Goal: Task Accomplishment & Management: Use online tool/utility

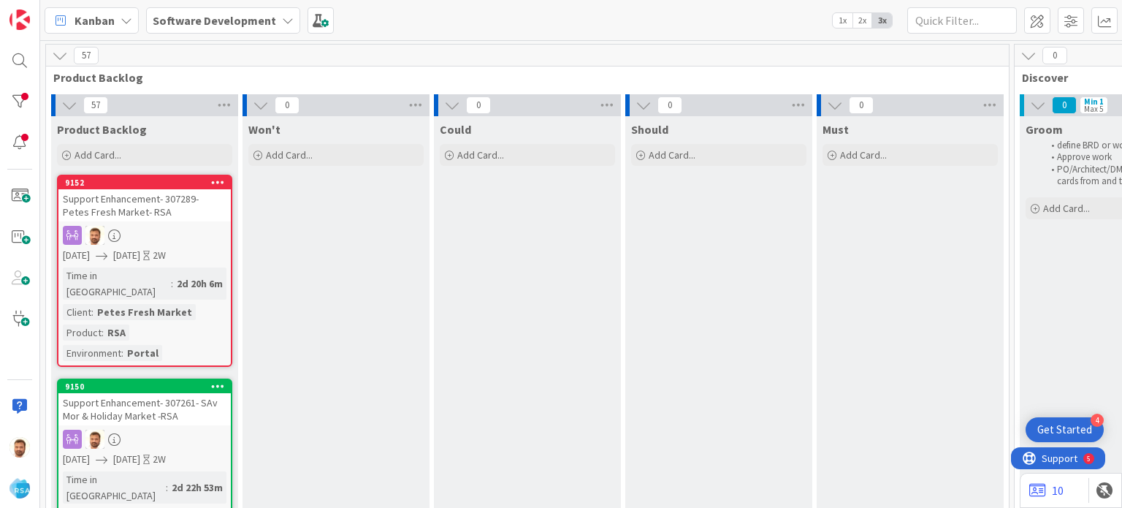
click at [142, 404] on div "Support Enhancement- 307261- SAv Mor & Holiday Market -RSA" at bounding box center [144, 409] width 172 height 32
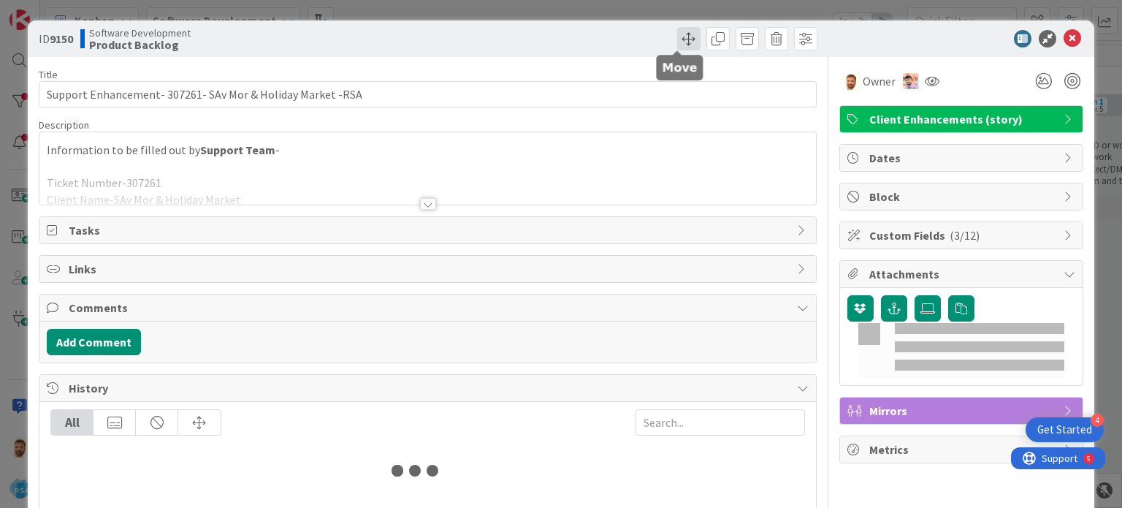
click at [677, 39] on span at bounding box center [688, 38] width 23 height 23
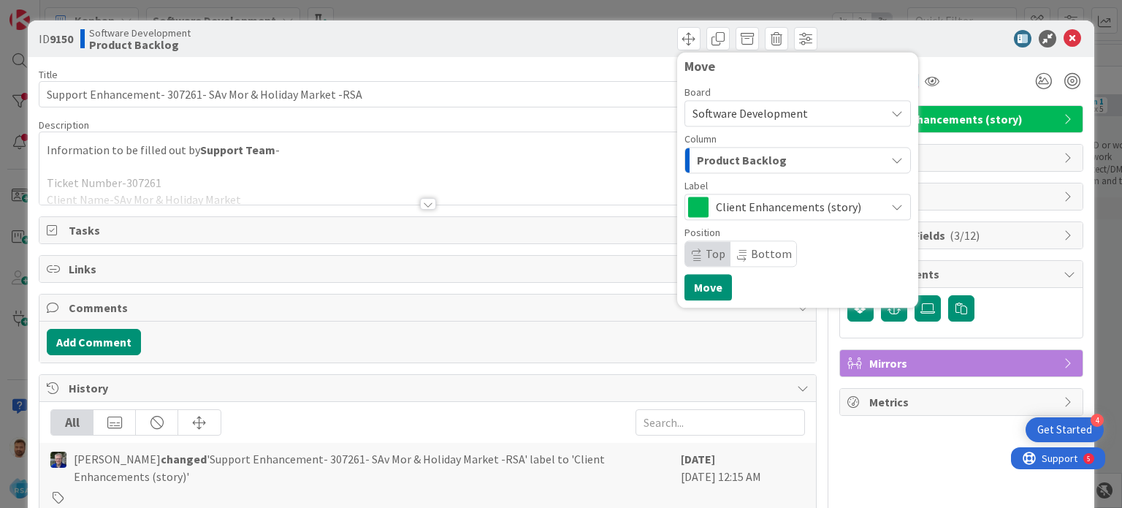
click at [697, 157] on span "Product Backlog" at bounding box center [742, 159] width 90 height 19
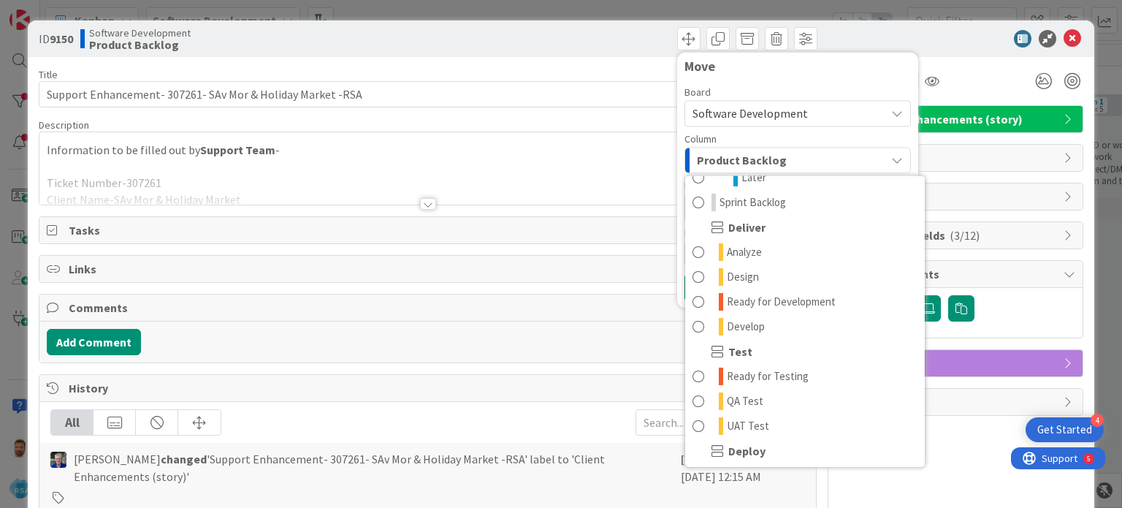
scroll to position [270, 0]
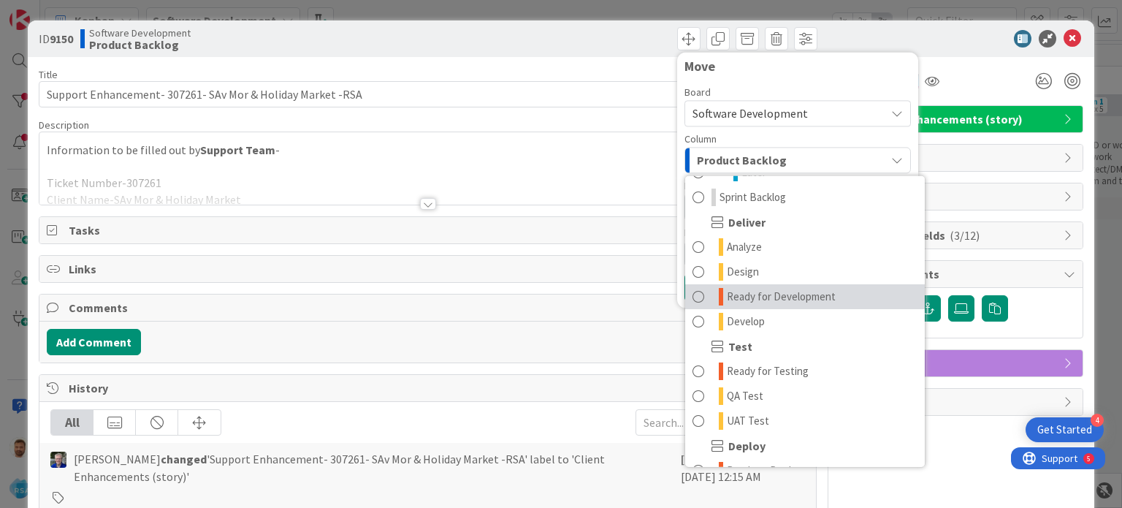
click at [733, 305] on link "Ready for Development" at bounding box center [805, 296] width 240 height 25
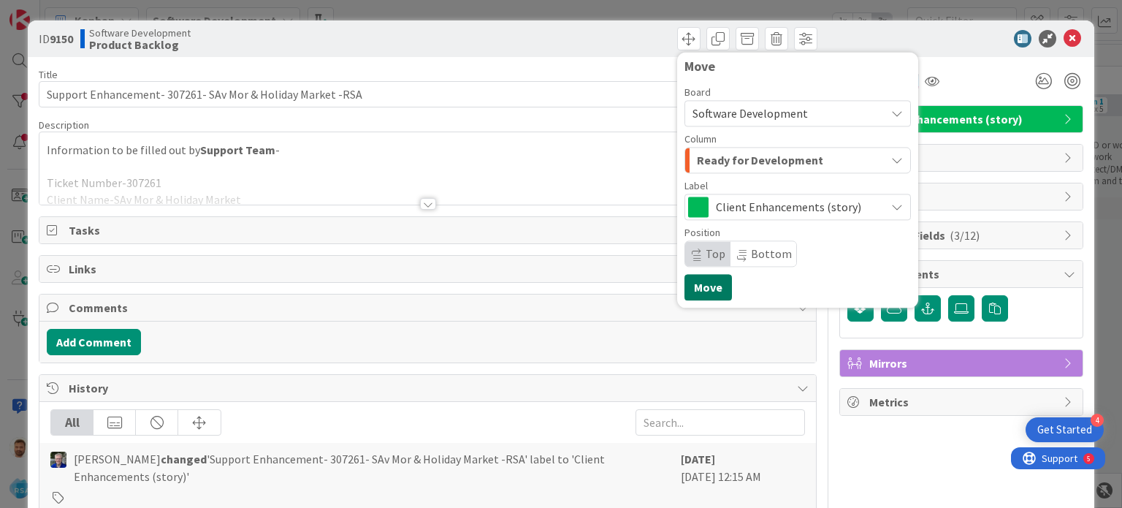
click at [697, 283] on button "Move" at bounding box center [707, 287] width 47 height 26
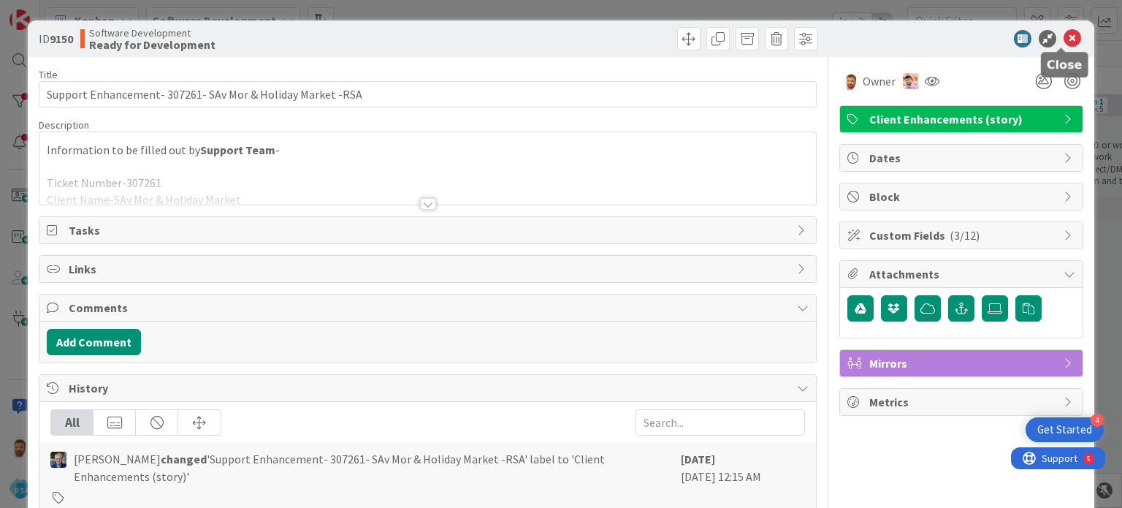
click at [1063, 34] on icon at bounding box center [1072, 39] width 18 height 18
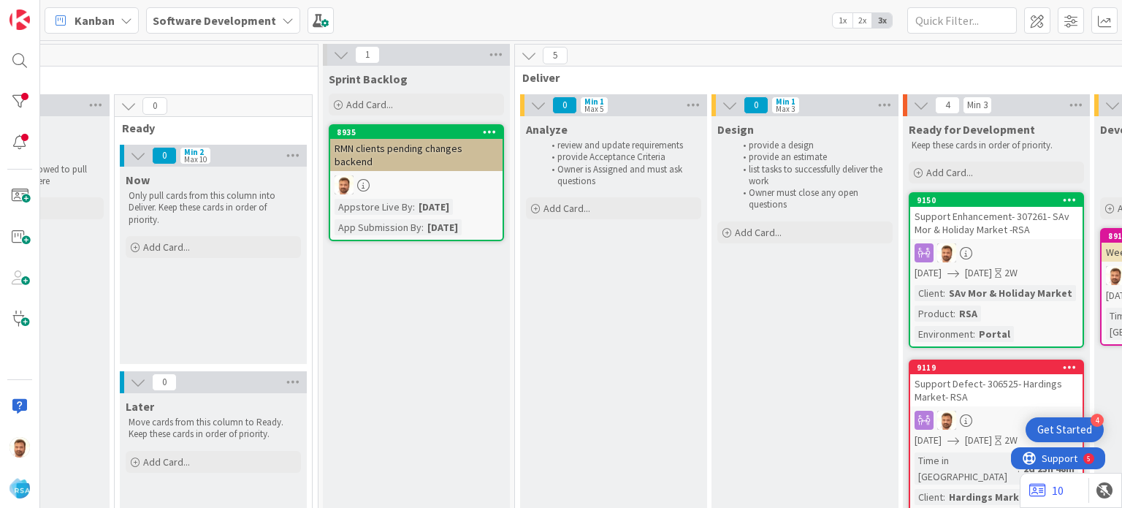
scroll to position [0, 1100]
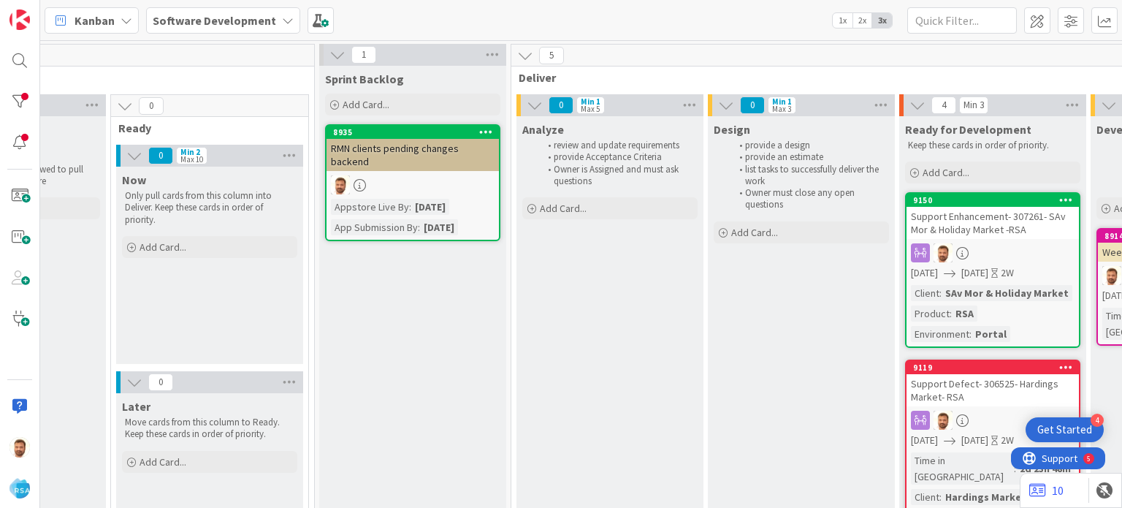
click at [947, 222] on div "Support Enhancement- 307261- SAv Mor & Holiday Market -RSA" at bounding box center [992, 223] width 172 height 32
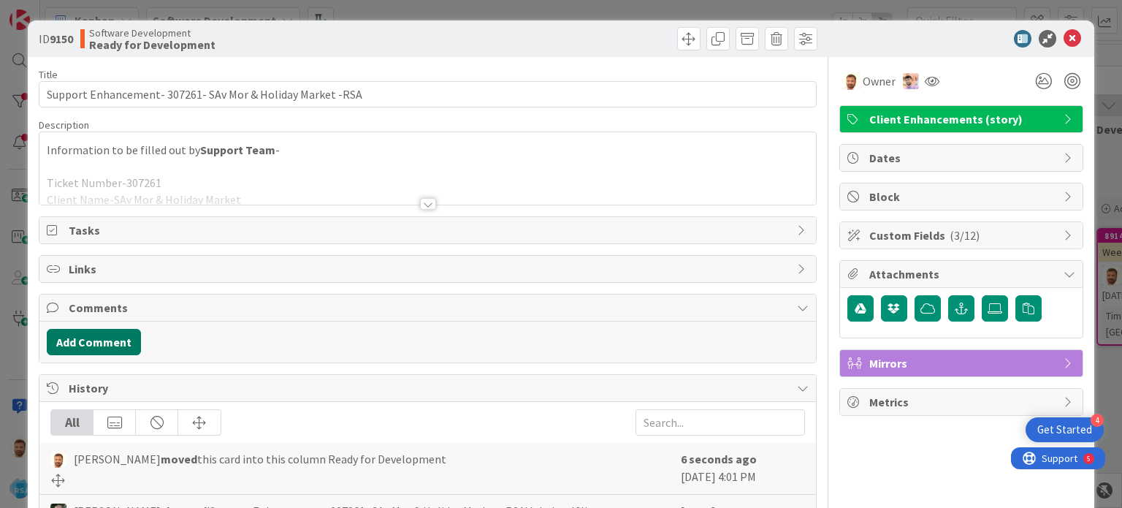
click at [111, 330] on button "Add Comment" at bounding box center [94, 342] width 94 height 26
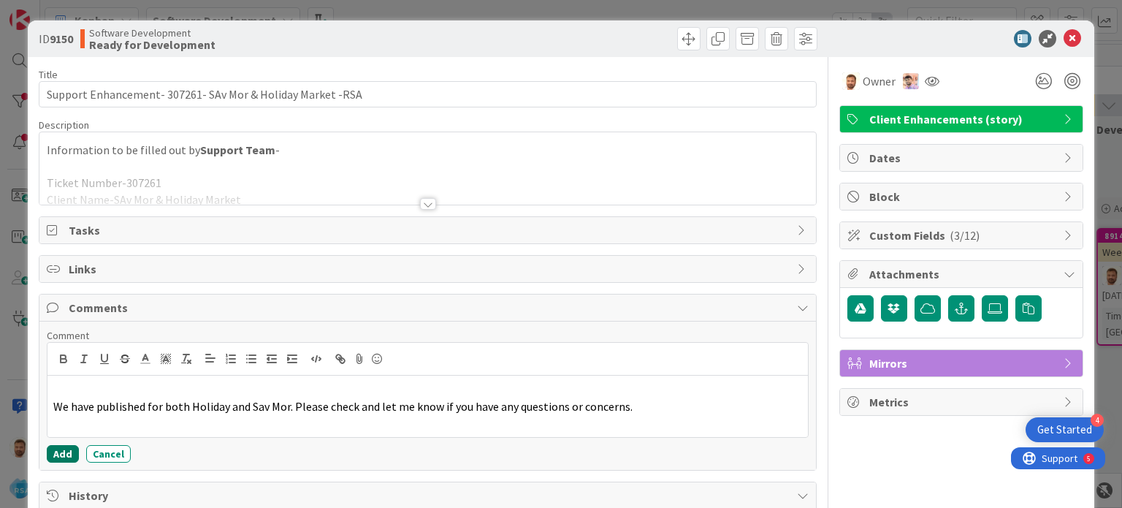
click at [66, 456] on button "Add" at bounding box center [63, 454] width 32 height 18
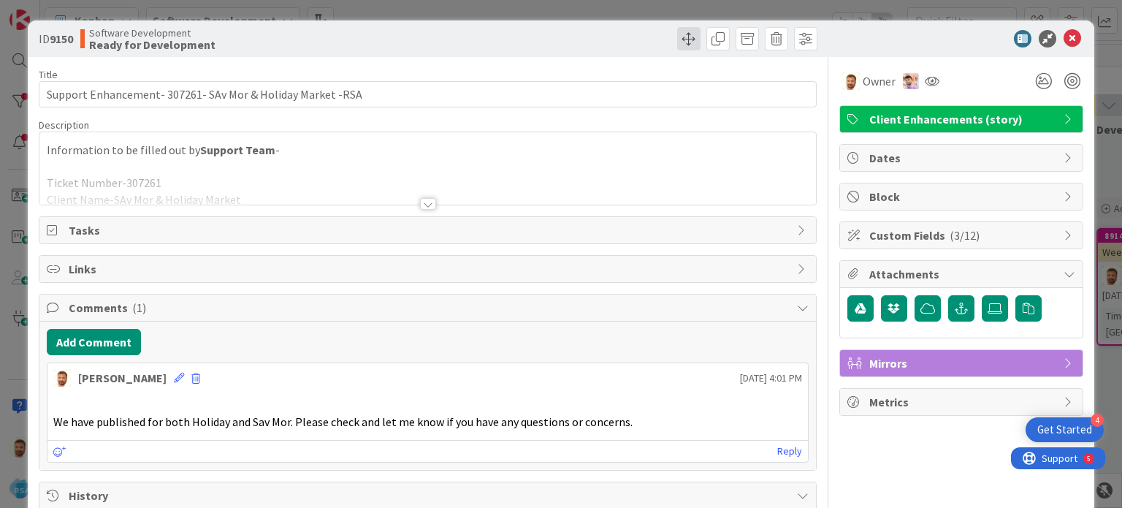
click at [679, 40] on span at bounding box center [688, 38] width 23 height 23
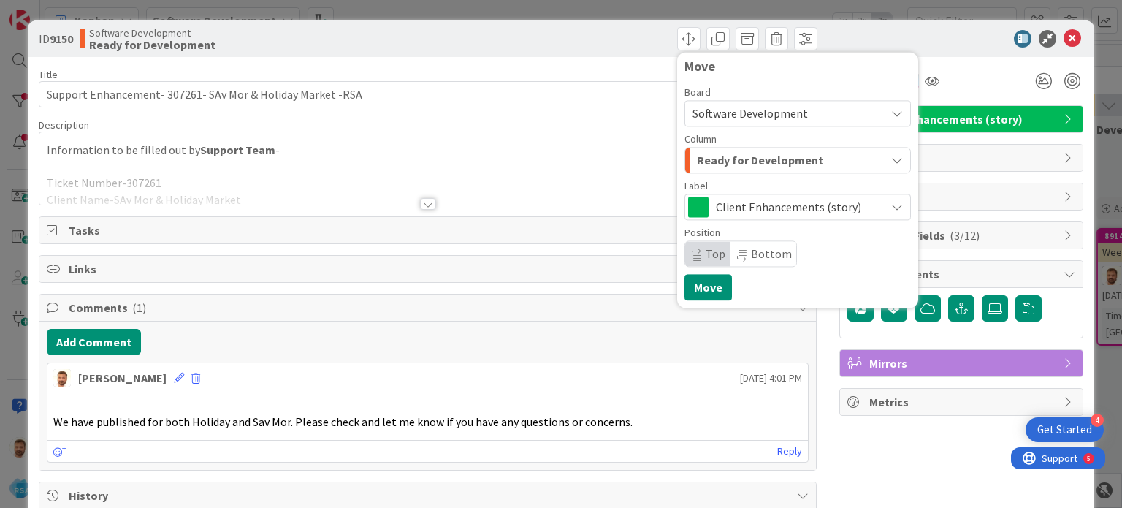
click at [713, 174] on div "Board Software Development Column Ready for Development Label Client Enhancemen…" at bounding box center [797, 177] width 226 height 180
drag, startPoint x: 719, startPoint y: 159, endPoint x: 808, endPoint y: 302, distance: 168.4
click at [808, 302] on div "Move Board Software Development Column Ready for Development Label Client Enhan…" at bounding box center [797, 180] width 241 height 256
click at [740, 157] on span "Ready for Development" at bounding box center [760, 159] width 126 height 19
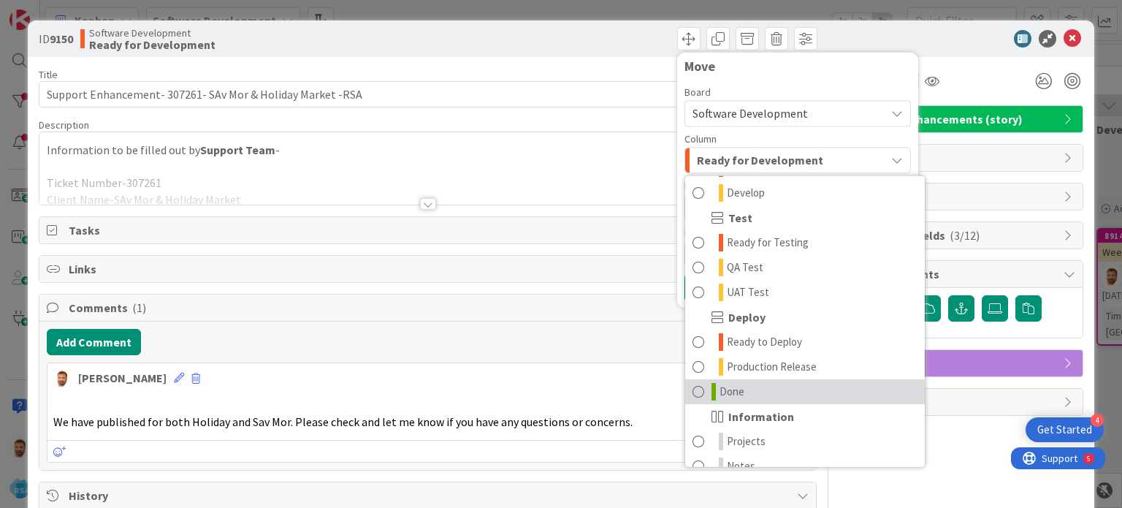
scroll to position [398, 0]
click at [692, 388] on span at bounding box center [698, 392] width 12 height 18
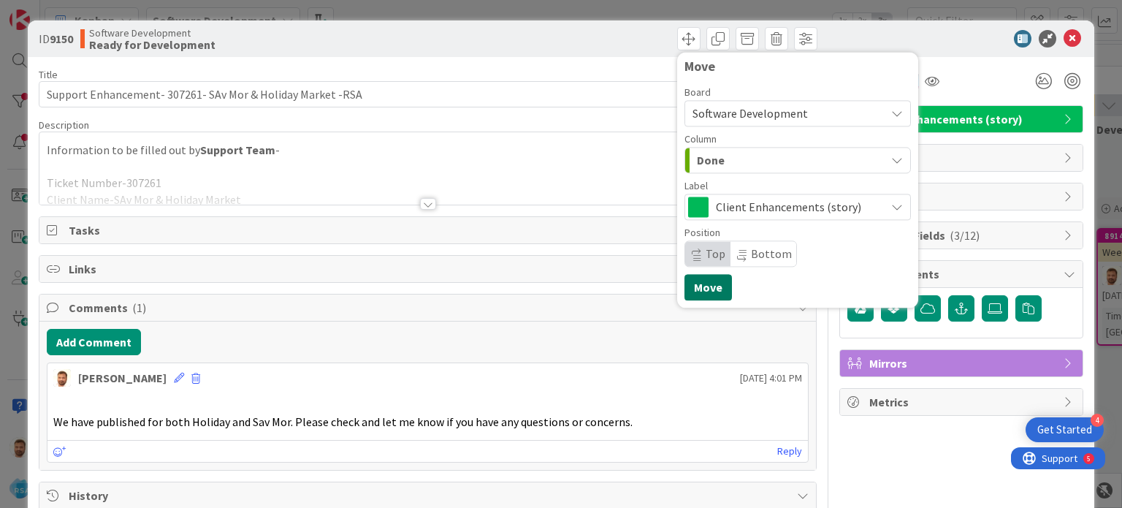
click at [698, 288] on button "Move" at bounding box center [707, 287] width 47 height 26
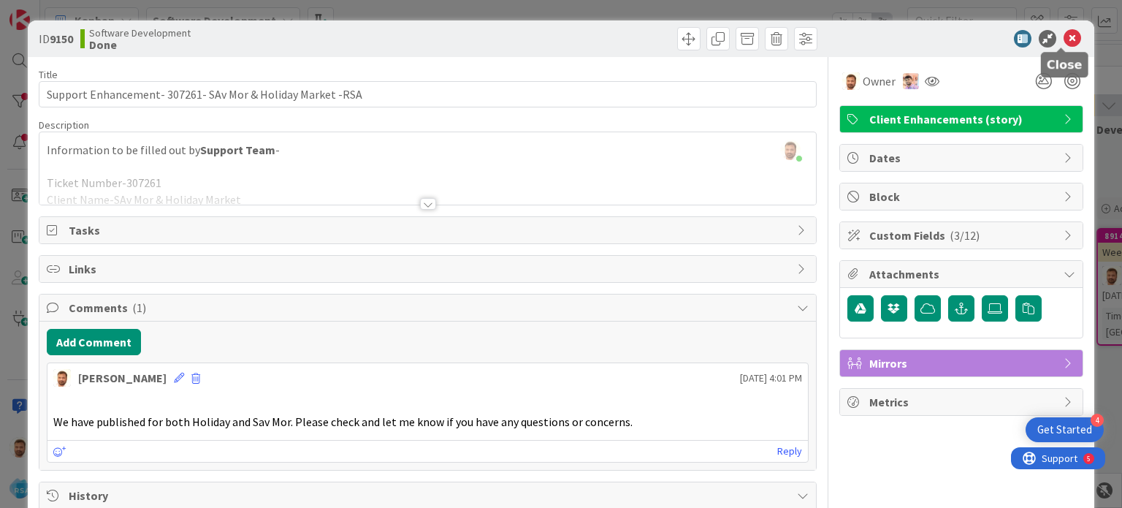
click at [1063, 43] on icon at bounding box center [1072, 39] width 18 height 18
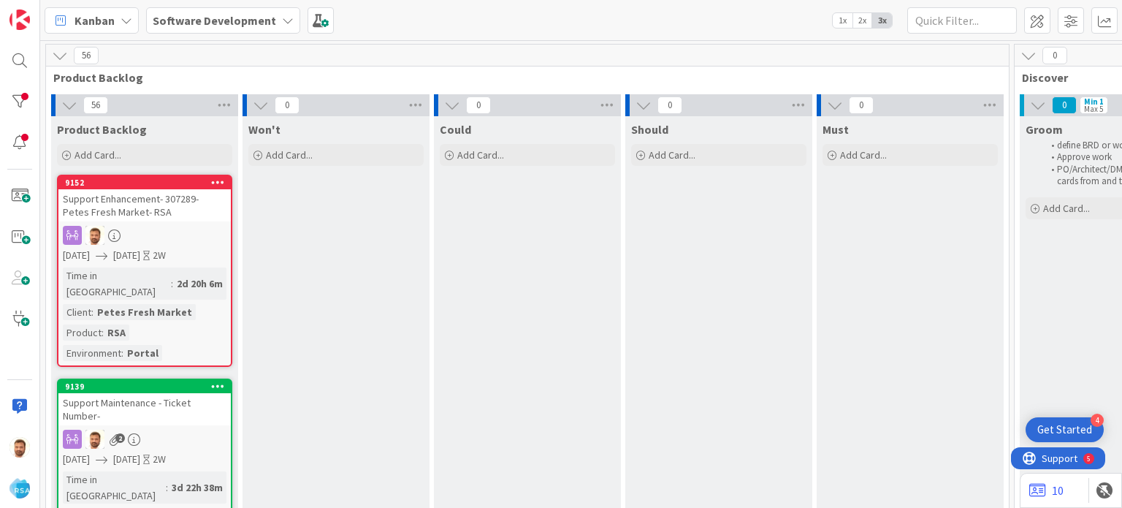
click at [189, 189] on div "Support Enhancement- 307289- Petes Fresh Market- RSA" at bounding box center [144, 205] width 172 height 32
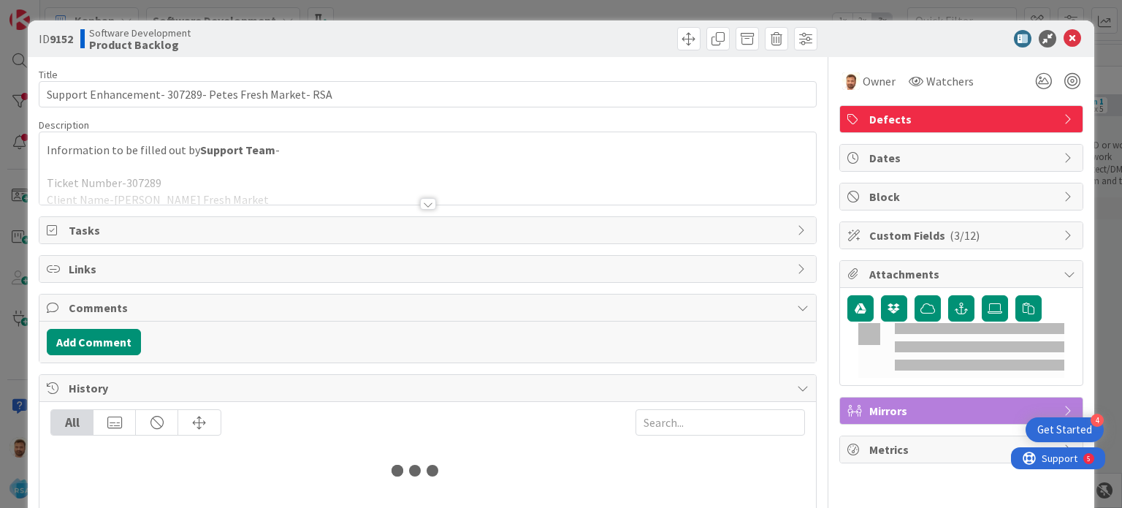
click at [680, 50] on div "ID 9152 Software Development Product Backlog" at bounding box center [560, 38] width 1065 height 37
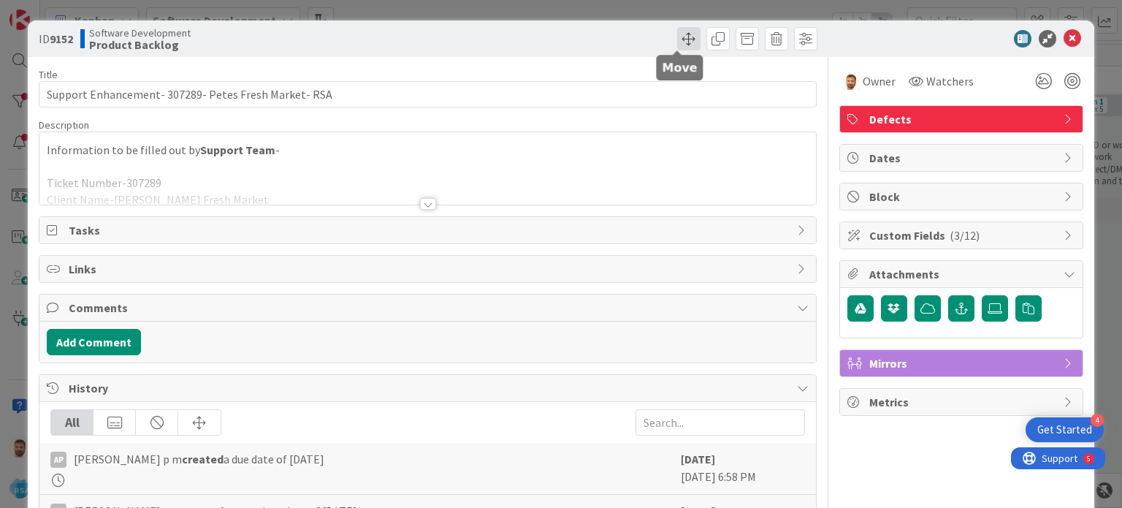
click at [679, 46] on span at bounding box center [688, 38] width 23 height 23
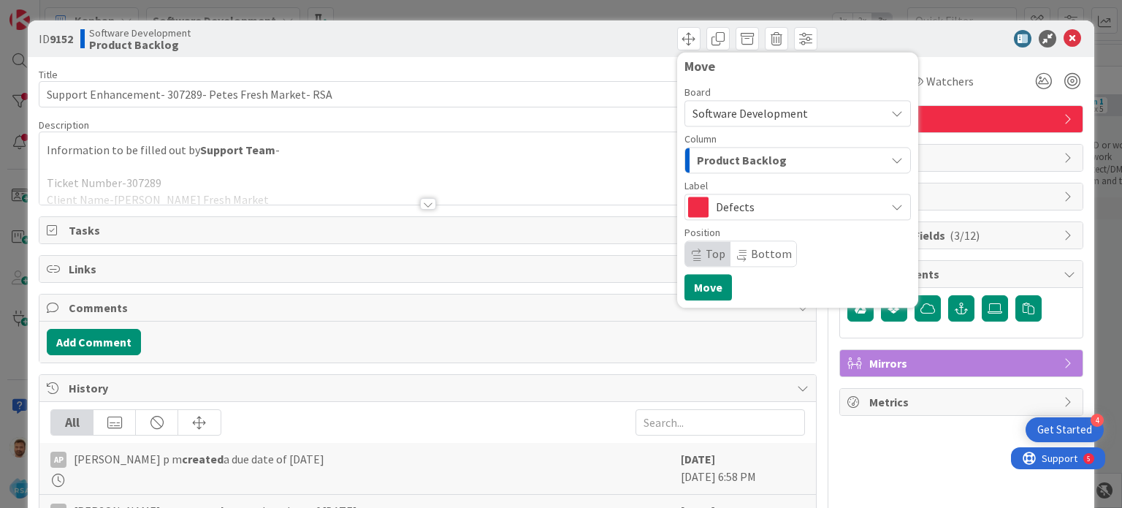
click at [710, 156] on span "Product Backlog" at bounding box center [742, 159] width 90 height 19
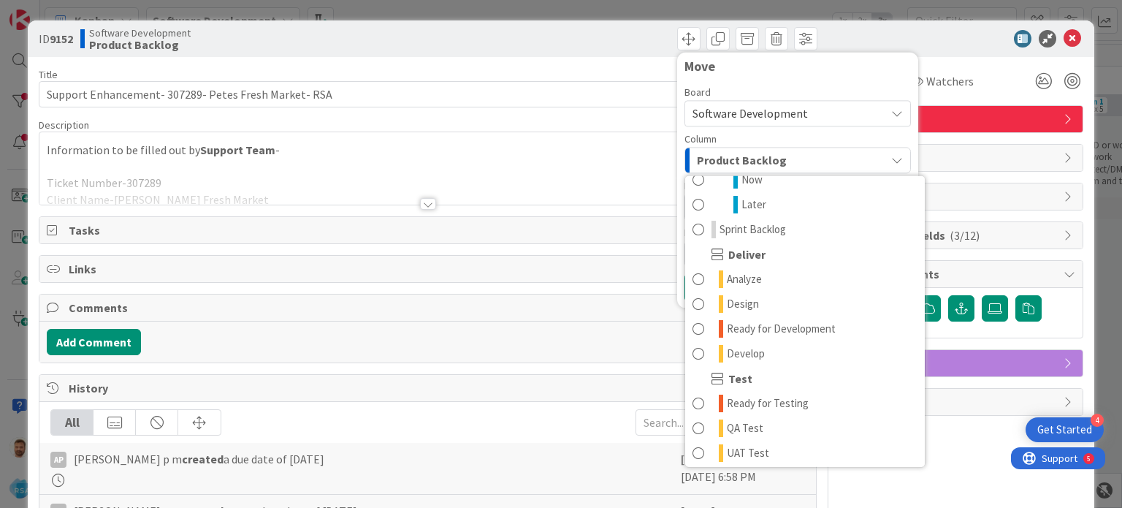
scroll to position [240, 0]
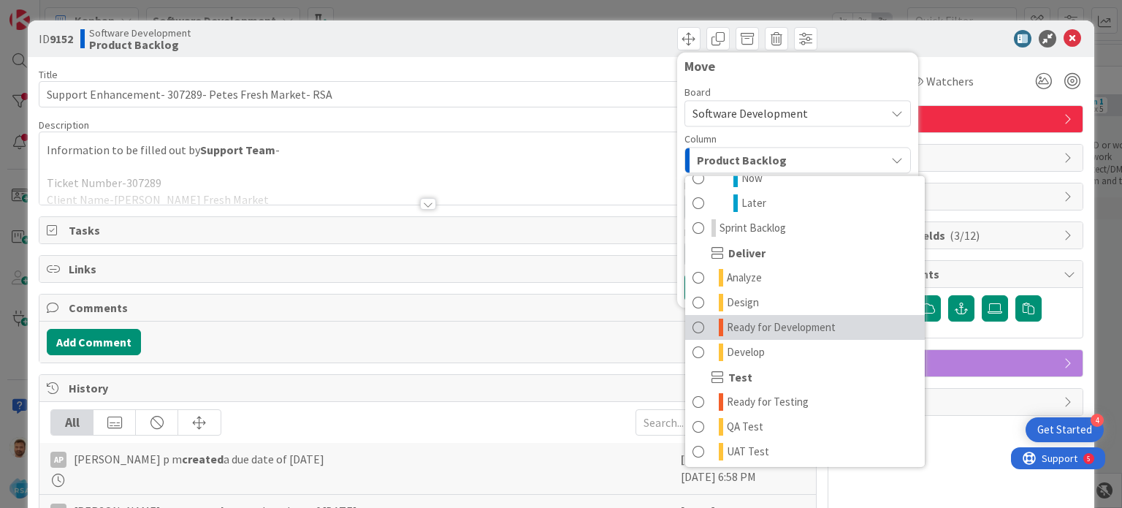
click at [696, 326] on link "Ready for Development" at bounding box center [805, 327] width 240 height 25
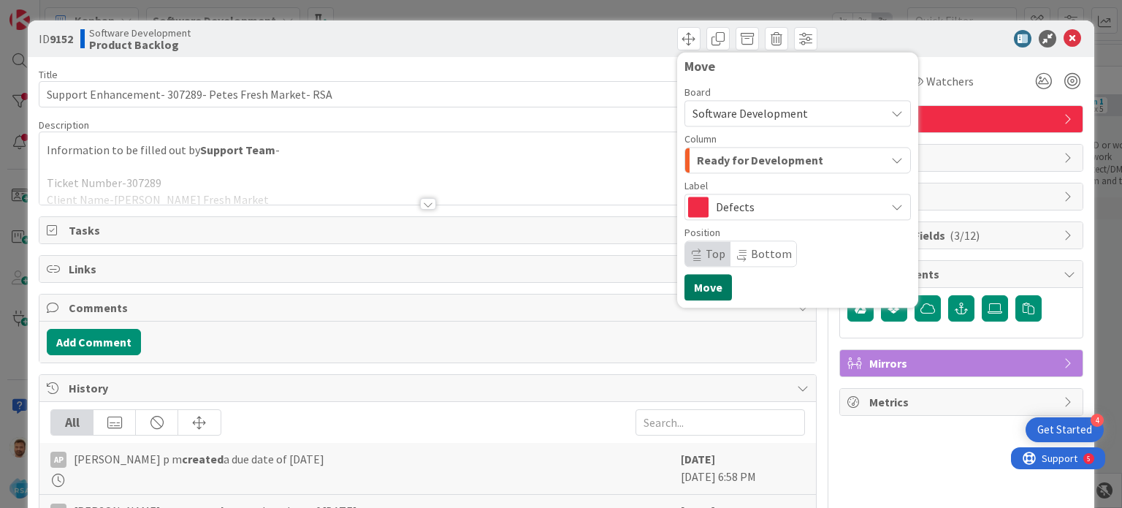
click at [693, 281] on button "Move" at bounding box center [707, 287] width 47 height 26
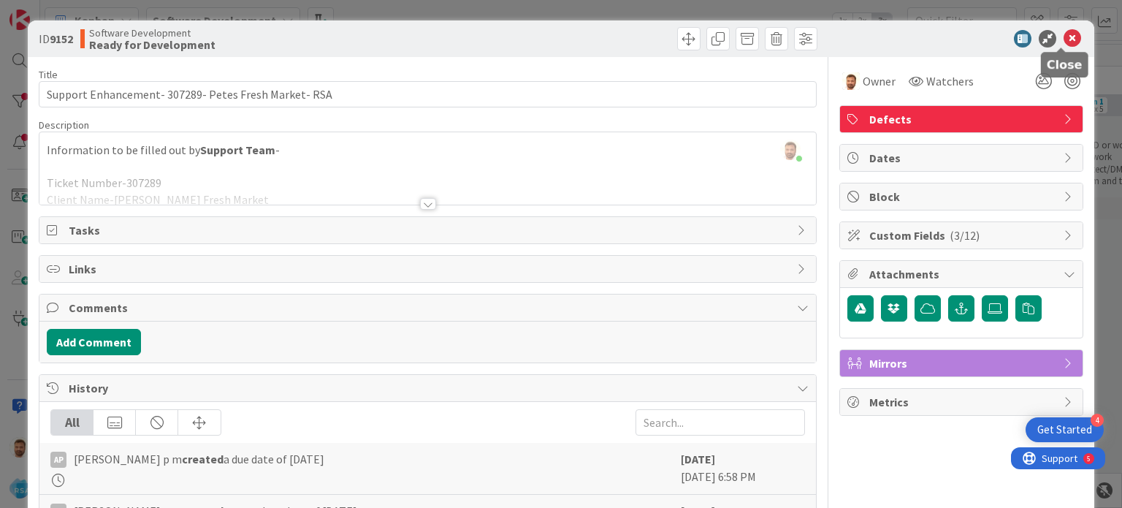
click at [1063, 35] on icon at bounding box center [1072, 39] width 18 height 18
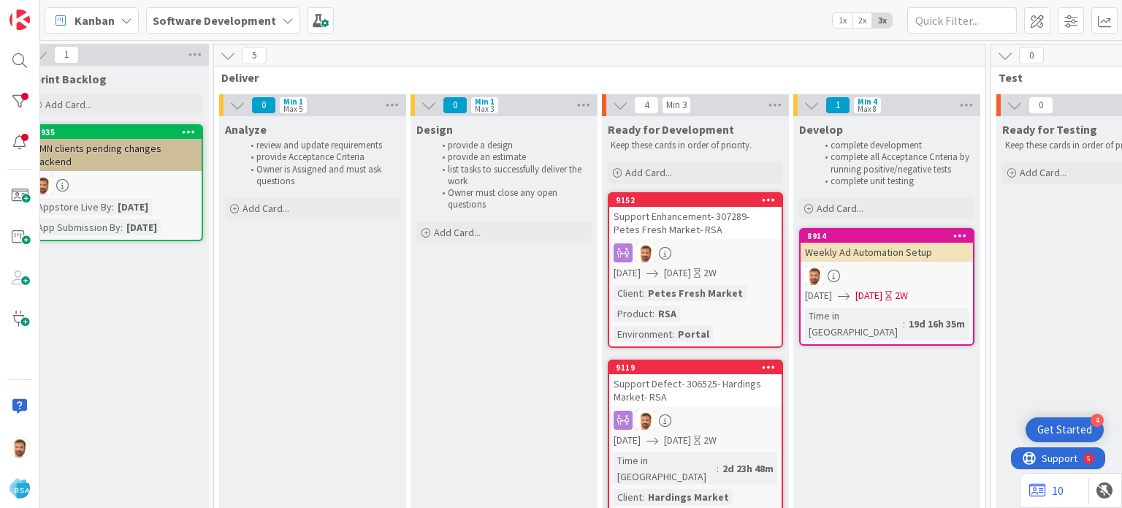
scroll to position [0, 1401]
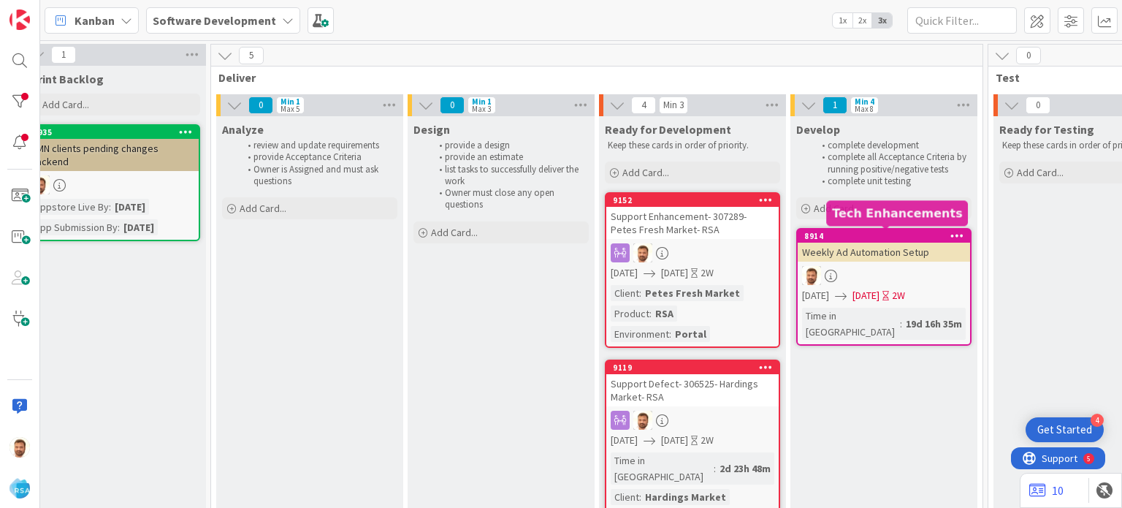
click at [674, 212] on div "Support Enhancement- 307289- Petes Fresh Market- RSA" at bounding box center [692, 223] width 172 height 32
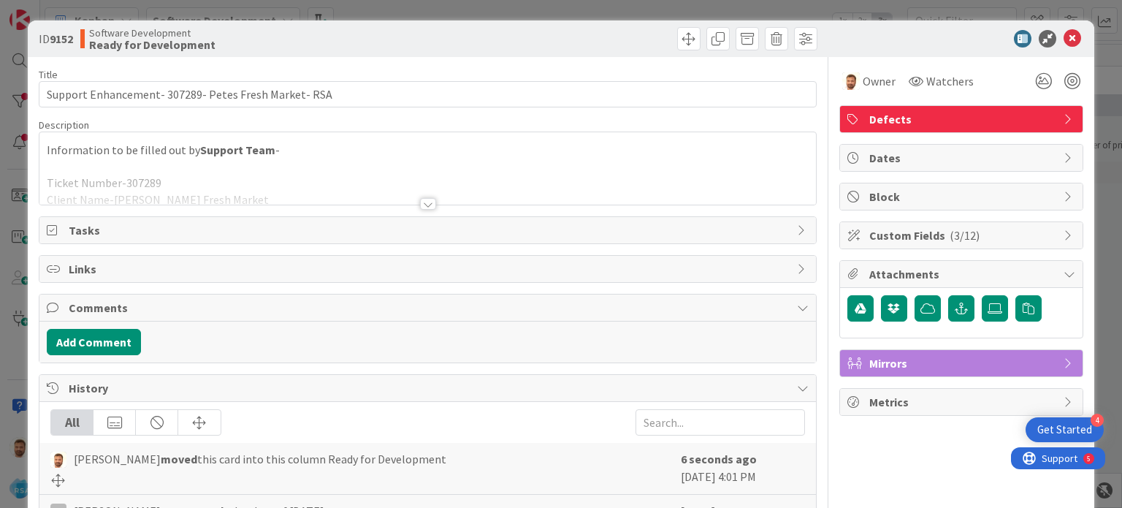
click at [123, 326] on div "Add Comment" at bounding box center [427, 341] width 776 height 41
click at [115, 344] on button "Add Comment" at bounding box center [94, 342] width 94 height 26
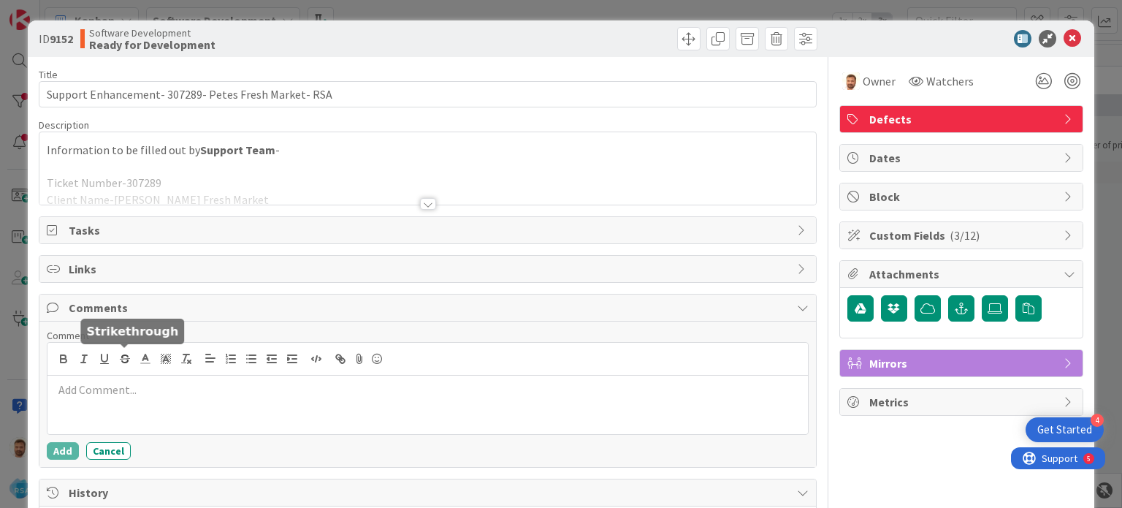
click at [102, 400] on div at bounding box center [426, 404] width 759 height 58
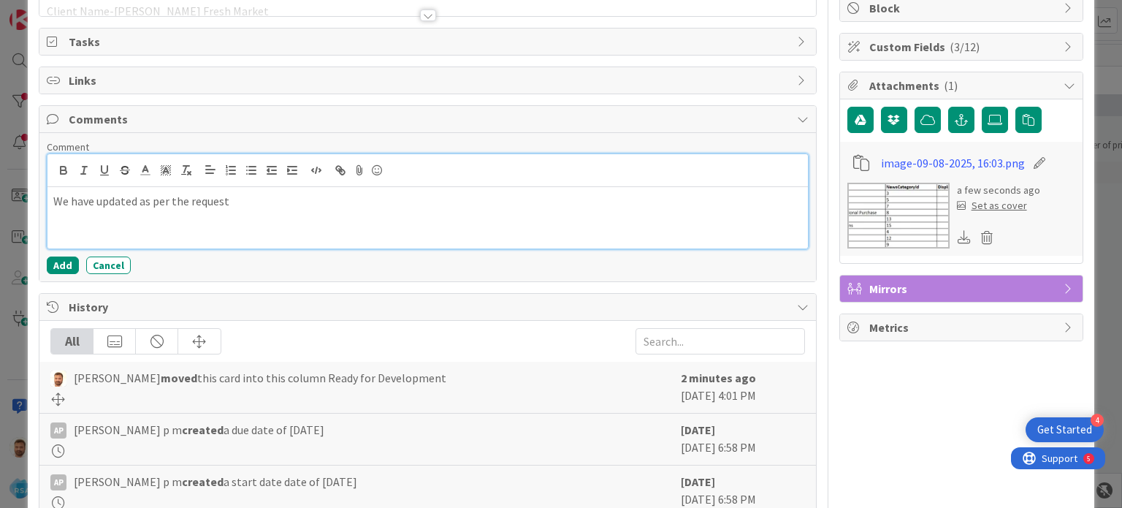
scroll to position [190, 0]
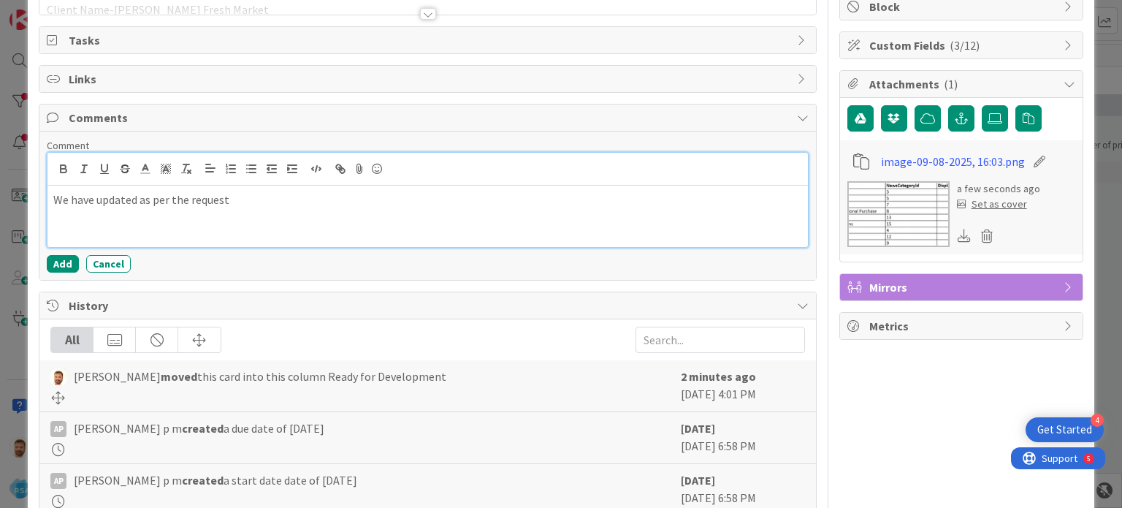
click at [166, 204] on p "We have updated as per the request" at bounding box center [427, 199] width 748 height 17
click at [111, 224] on p at bounding box center [427, 232] width 748 height 17
click at [107, 219] on p at bounding box center [427, 216] width 748 height 17
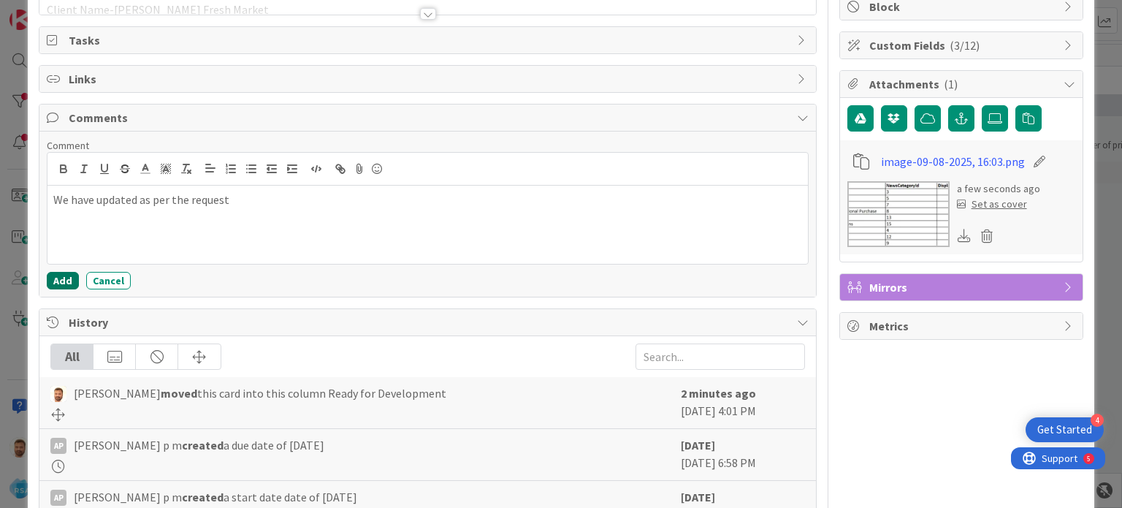
click at [65, 286] on button "Add" at bounding box center [63, 281] width 32 height 18
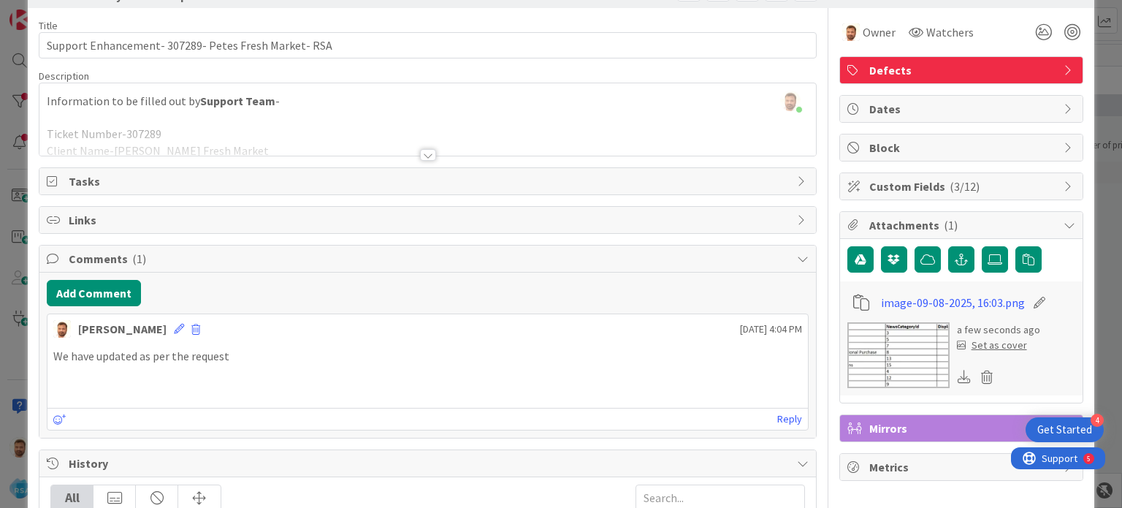
scroll to position [0, 0]
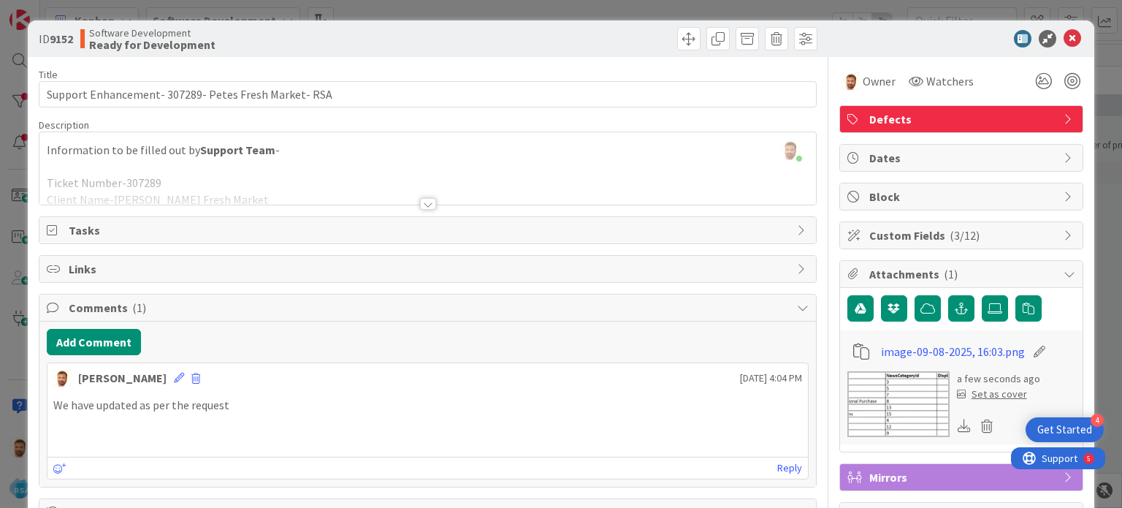
click at [905, 417] on img at bounding box center [898, 404] width 102 height 66
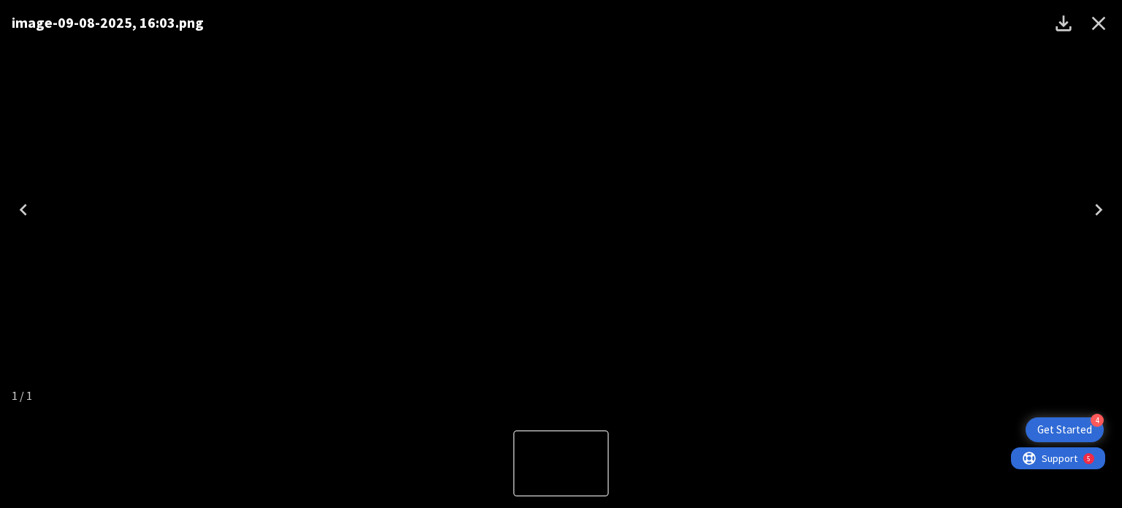
click at [1098, 21] on icon "Close" at bounding box center [1099, 24] width 14 height 14
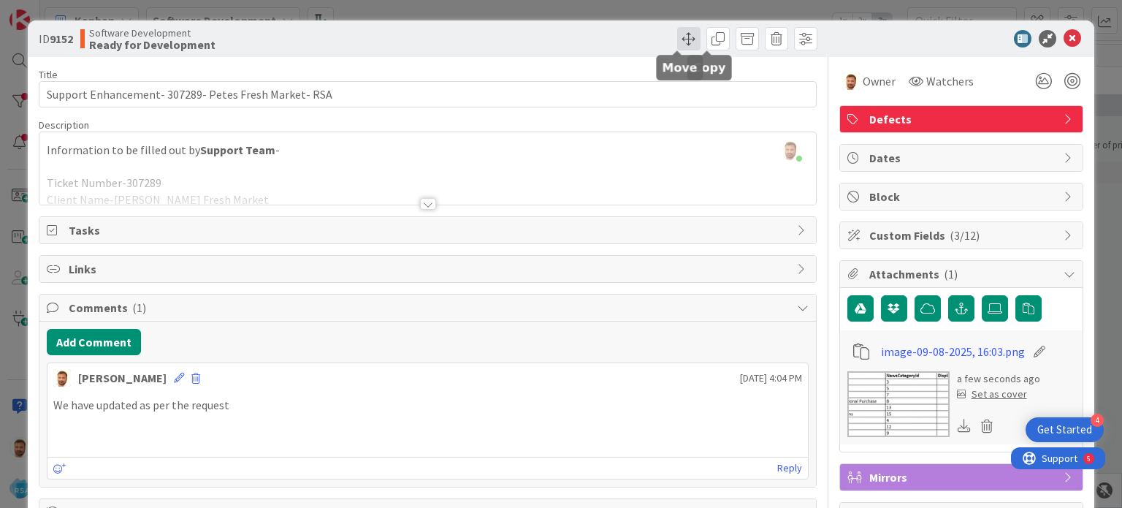
click at [688, 39] on span at bounding box center [688, 38] width 23 height 23
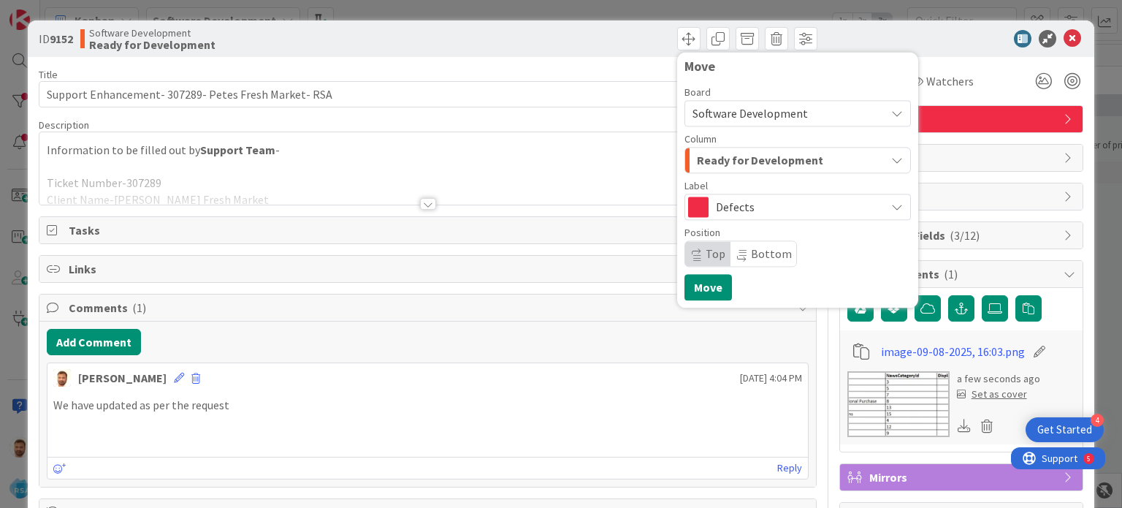
click at [719, 155] on span "Ready for Development" at bounding box center [760, 159] width 126 height 19
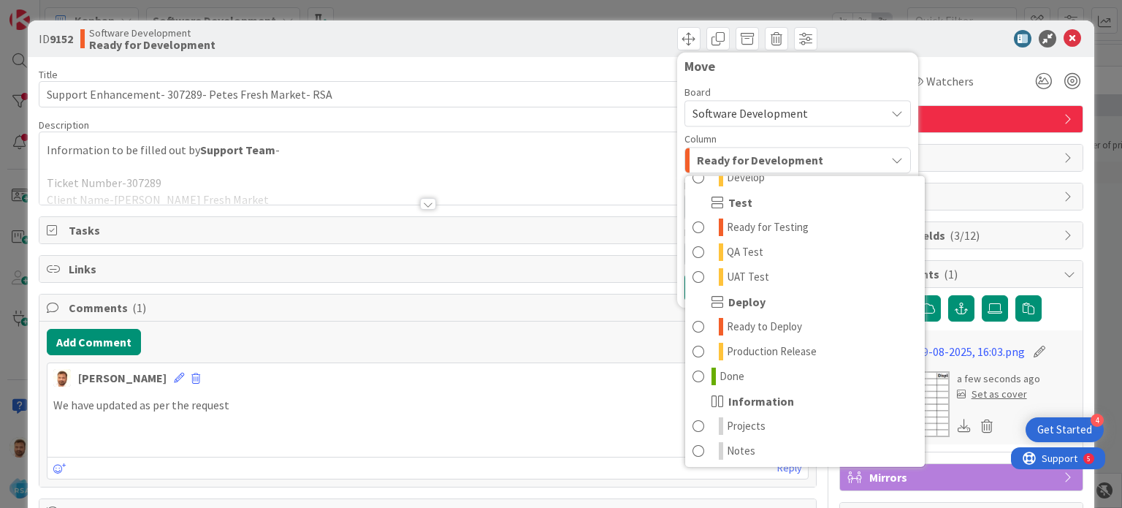
scroll to position [415, 0]
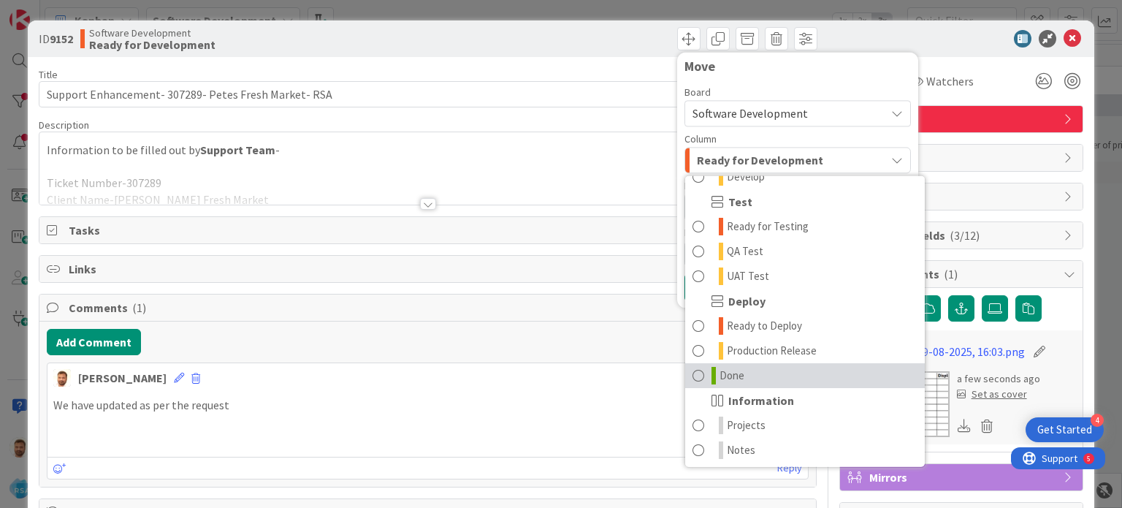
click at [704, 375] on link "Done" at bounding box center [805, 375] width 240 height 25
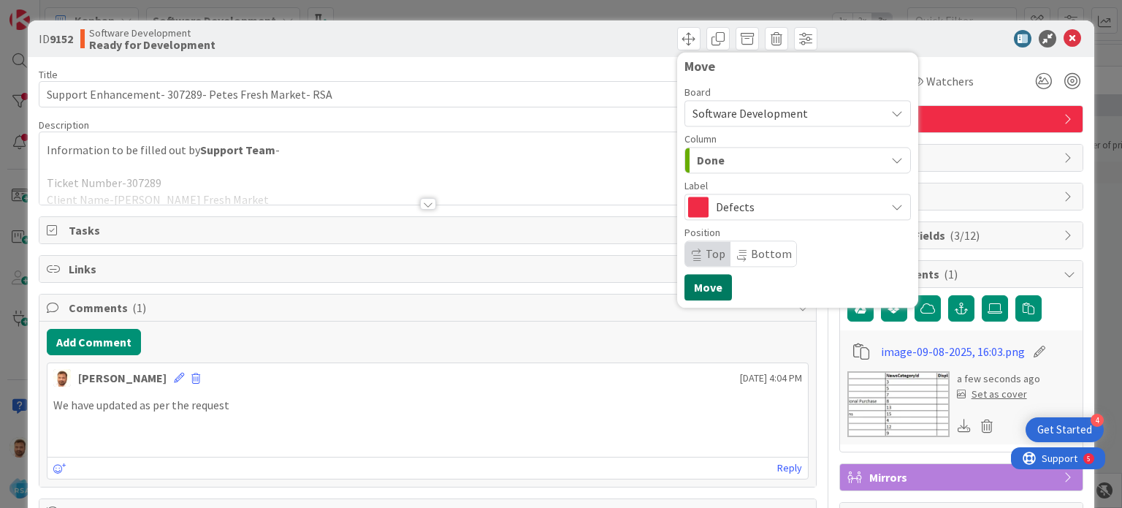
click at [689, 299] on button "Move" at bounding box center [707, 287] width 47 height 26
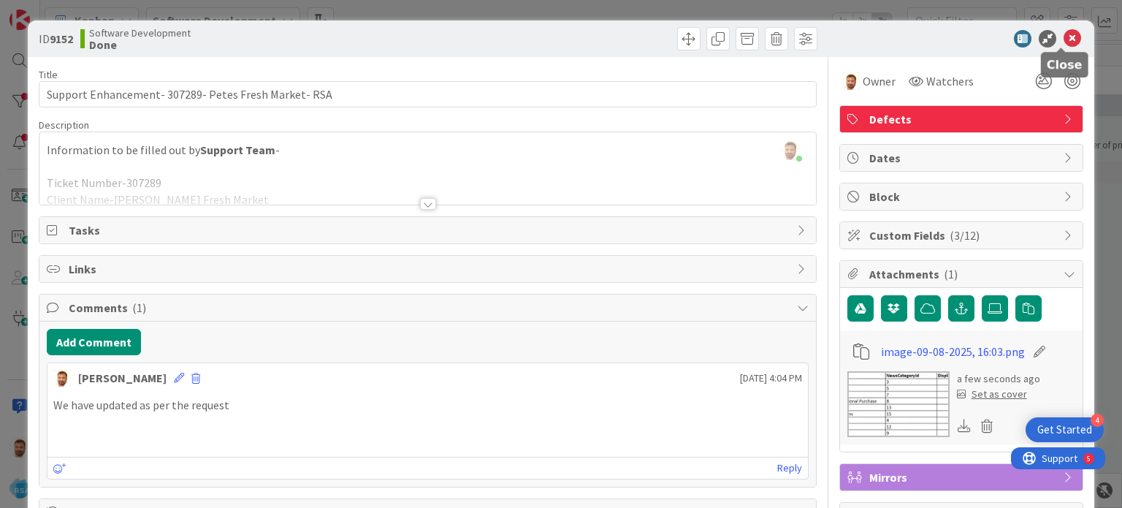
click at [1063, 37] on icon at bounding box center [1072, 39] width 18 height 18
